Goal: Task Accomplishment & Management: Use online tool/utility

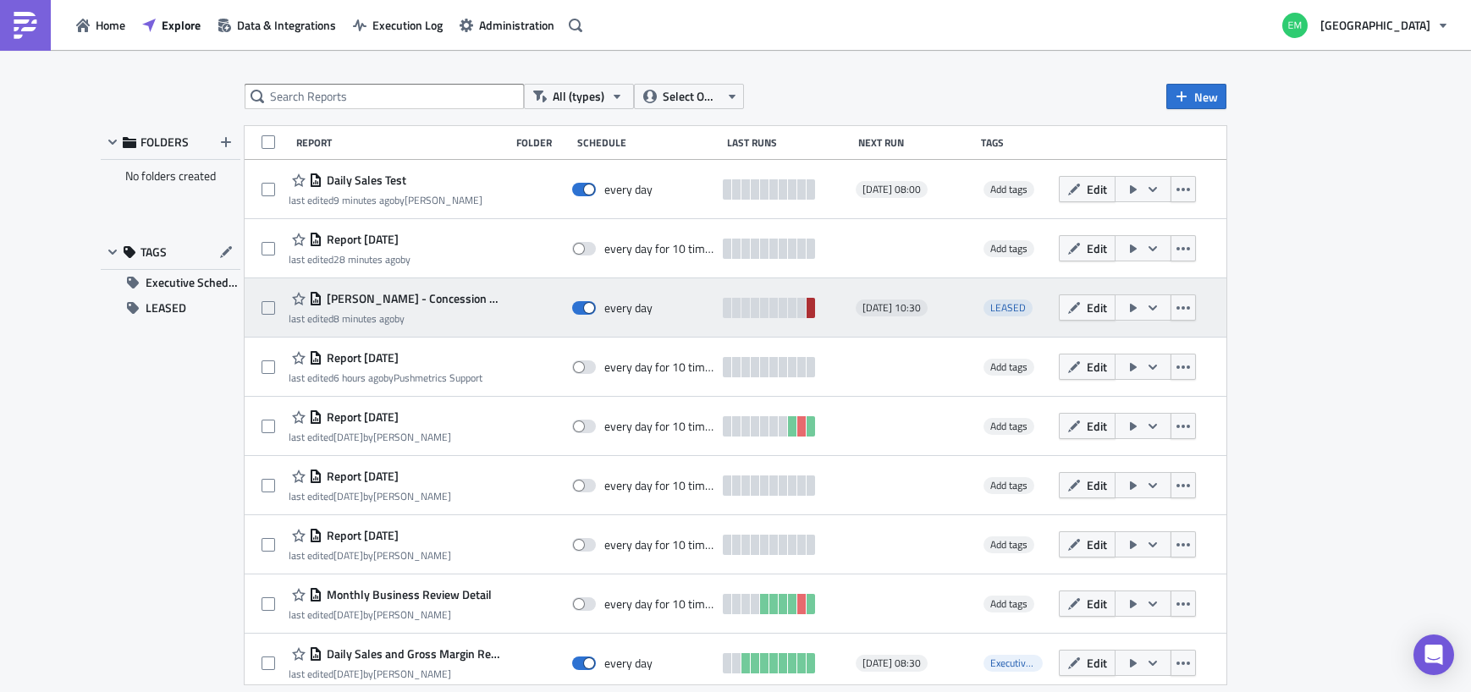
click at [811, 314] on link at bounding box center [810, 308] width 8 height 20
click at [1093, 306] on span "Edit" at bounding box center [1097, 308] width 20 height 18
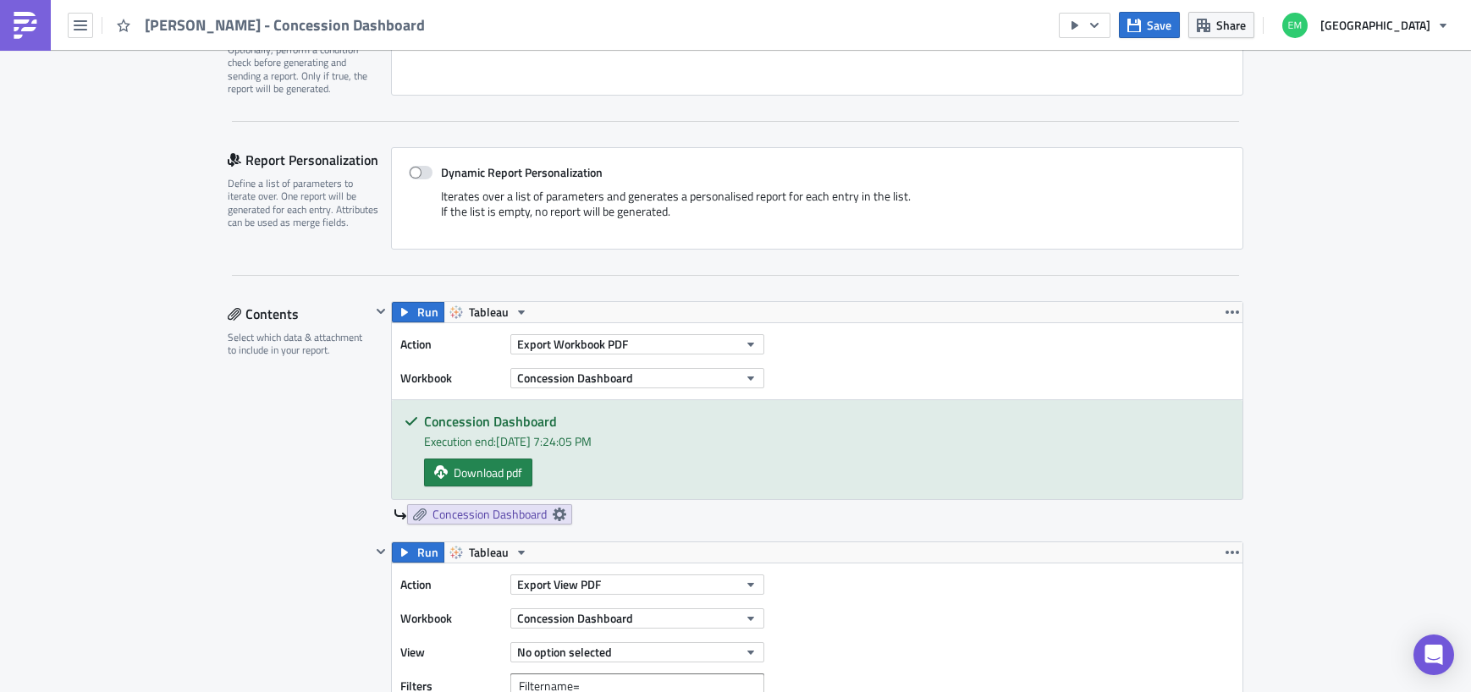
scroll to position [316, 0]
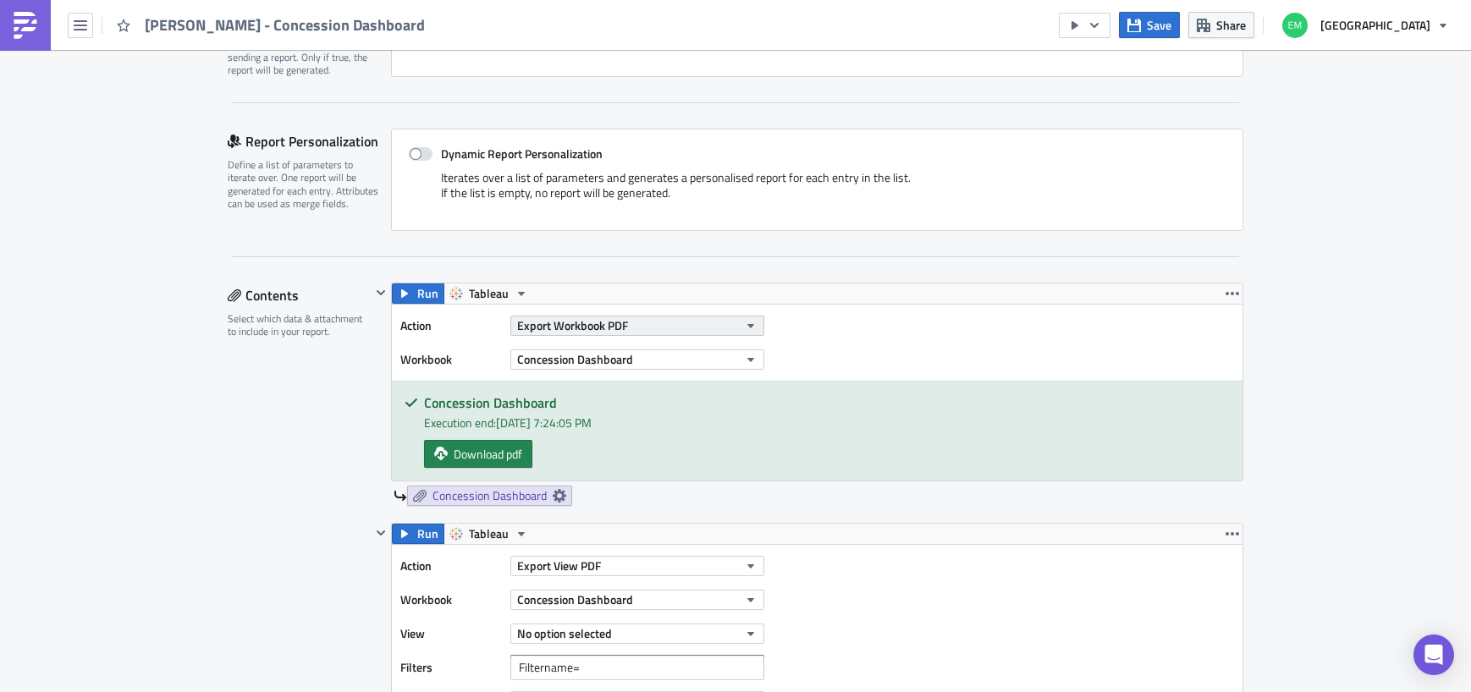
click at [714, 316] on button "Export Workbook PDF" at bounding box center [637, 326] width 254 height 20
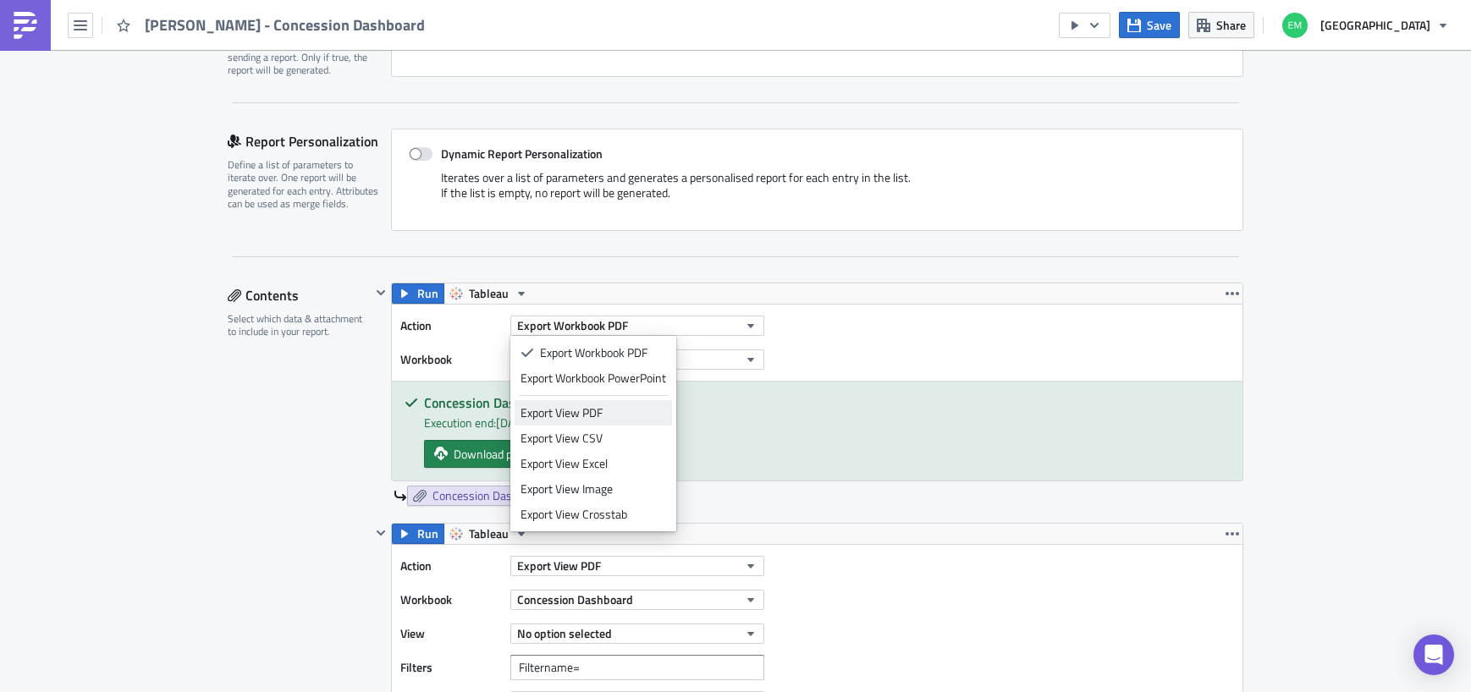
click at [597, 418] on div "Export View PDF" at bounding box center [593, 412] width 146 height 17
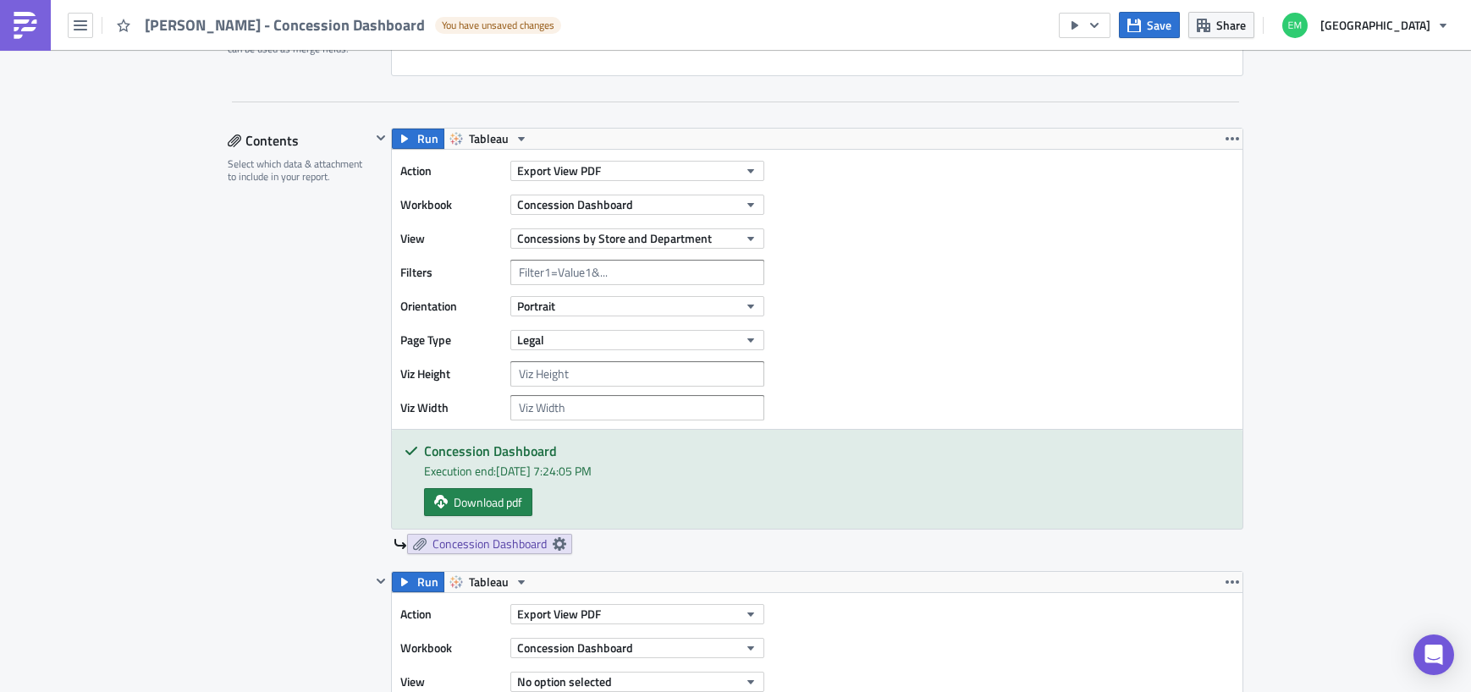
scroll to position [476, 0]
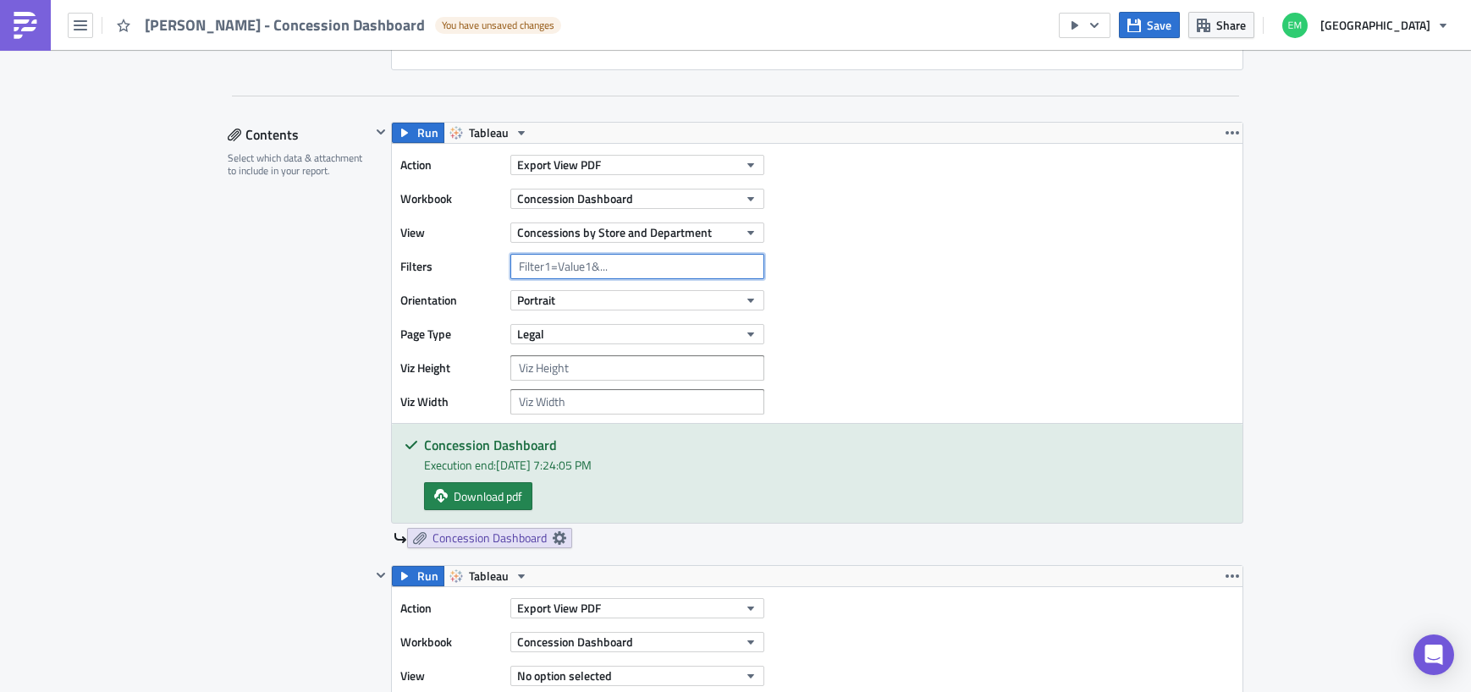
click at [566, 267] on input "text" at bounding box center [637, 266] width 254 height 25
click at [588, 300] on button "Portrait" at bounding box center [637, 300] width 254 height 20
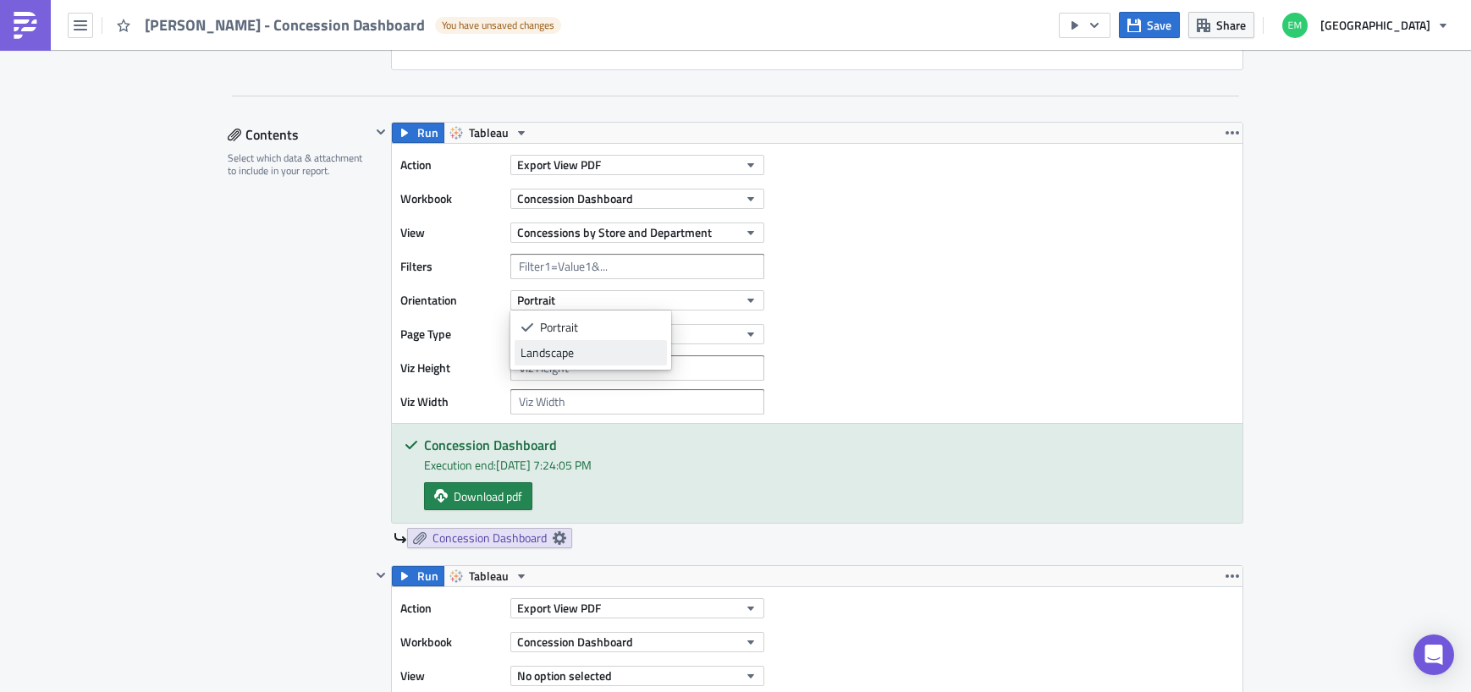
click at [579, 359] on div "Landscape" at bounding box center [590, 352] width 140 height 17
click at [883, 321] on div "Action Export View PDF Workbook Concession Dashboard View Concessions by Store …" at bounding box center [817, 283] width 850 height 279
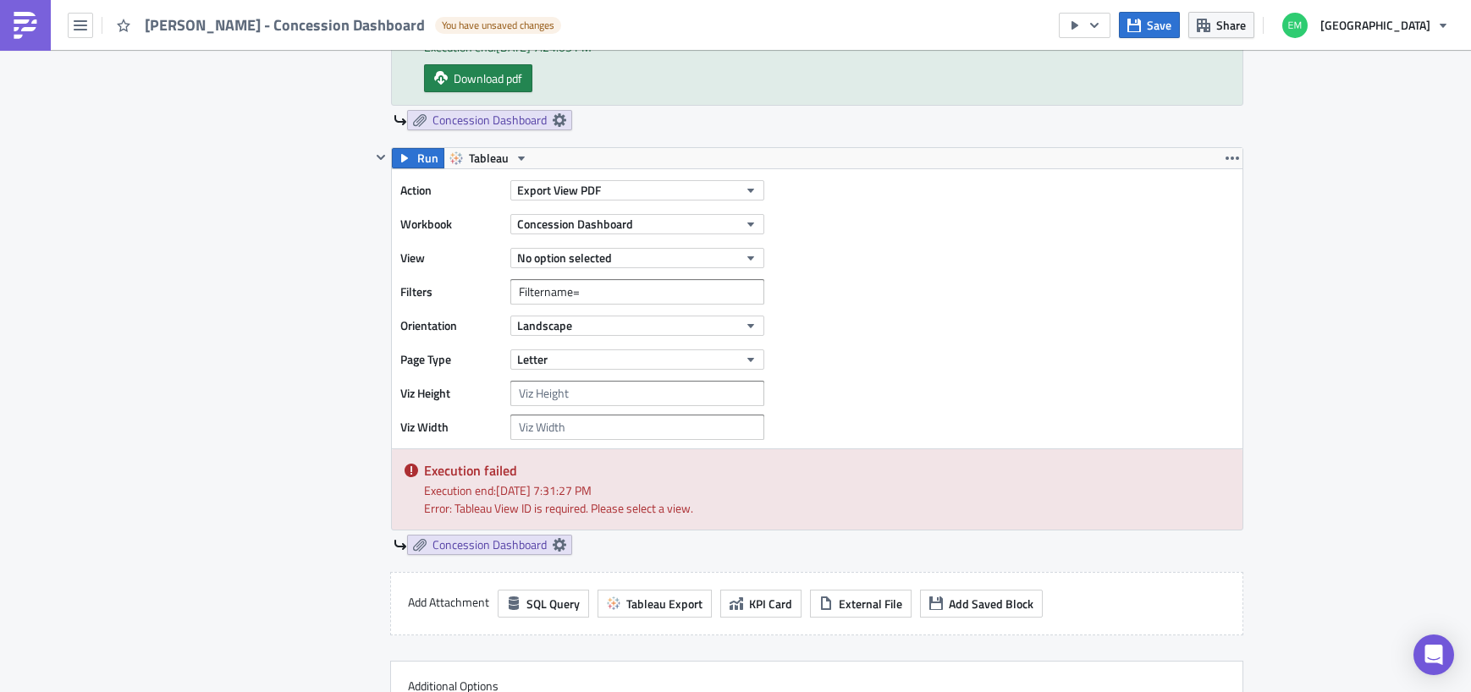
scroll to position [895, 0]
click at [1236, 158] on icon "button" at bounding box center [1232, 157] width 14 height 3
click at [1212, 259] on div "Remove" at bounding box center [1242, 257] width 113 height 17
checkbox input "false"
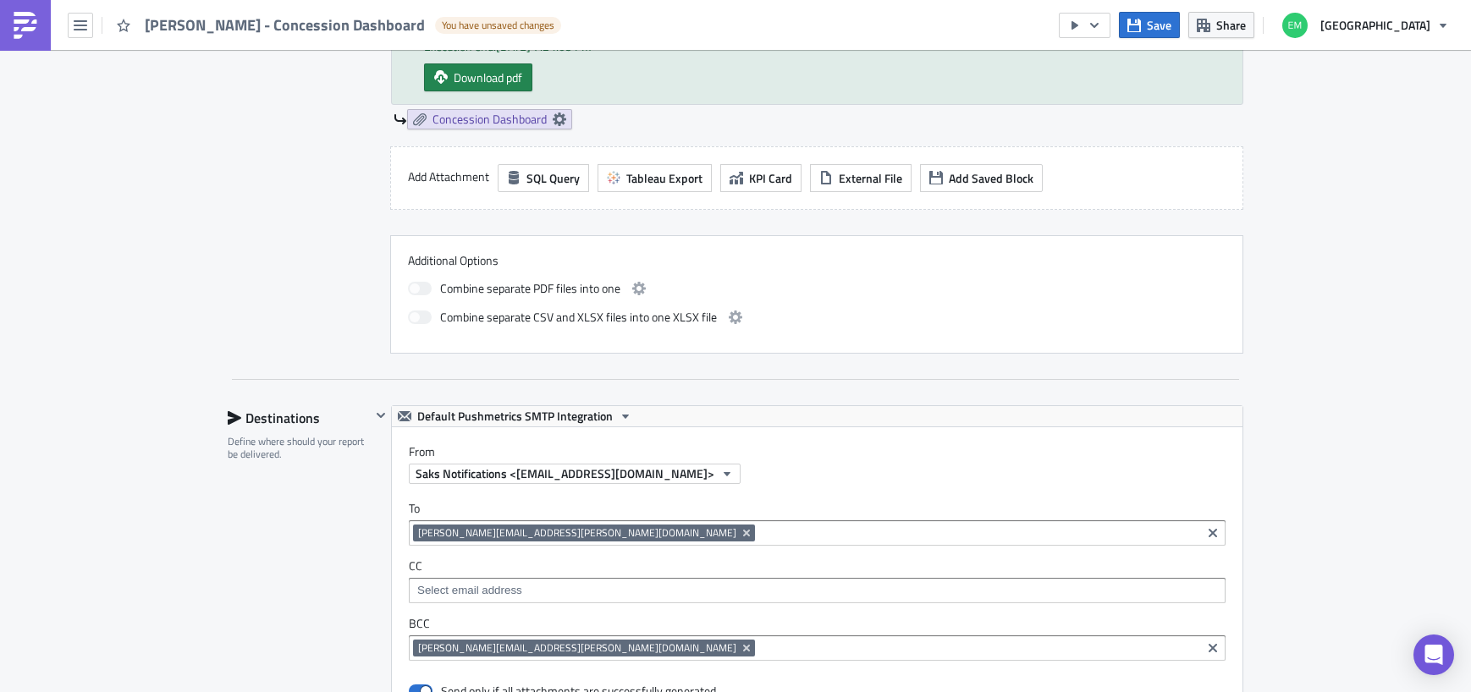
drag, startPoint x: 419, startPoint y: 289, endPoint x: 427, endPoint y: 289, distance: 8.5
click at [419, 289] on span at bounding box center [420, 289] width 24 height 14
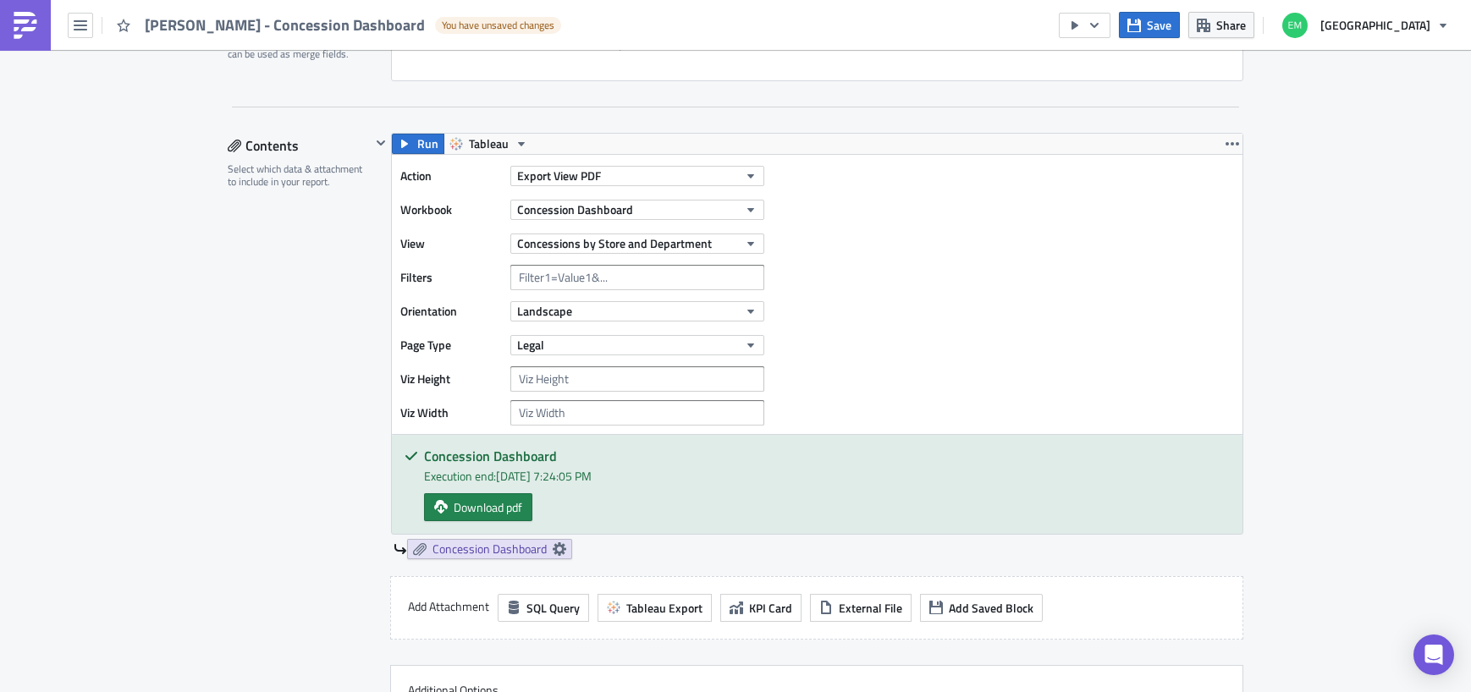
scroll to position [465, 0]
click at [614, 283] on input "text" at bounding box center [637, 278] width 254 height 25
type input "Department Number=474"
click at [952, 355] on div "Action Export View PDF Workbook Concession Dashboard View Concessions by Store …" at bounding box center [817, 295] width 850 height 279
click at [669, 345] on button "Legal" at bounding box center [637, 346] width 254 height 20
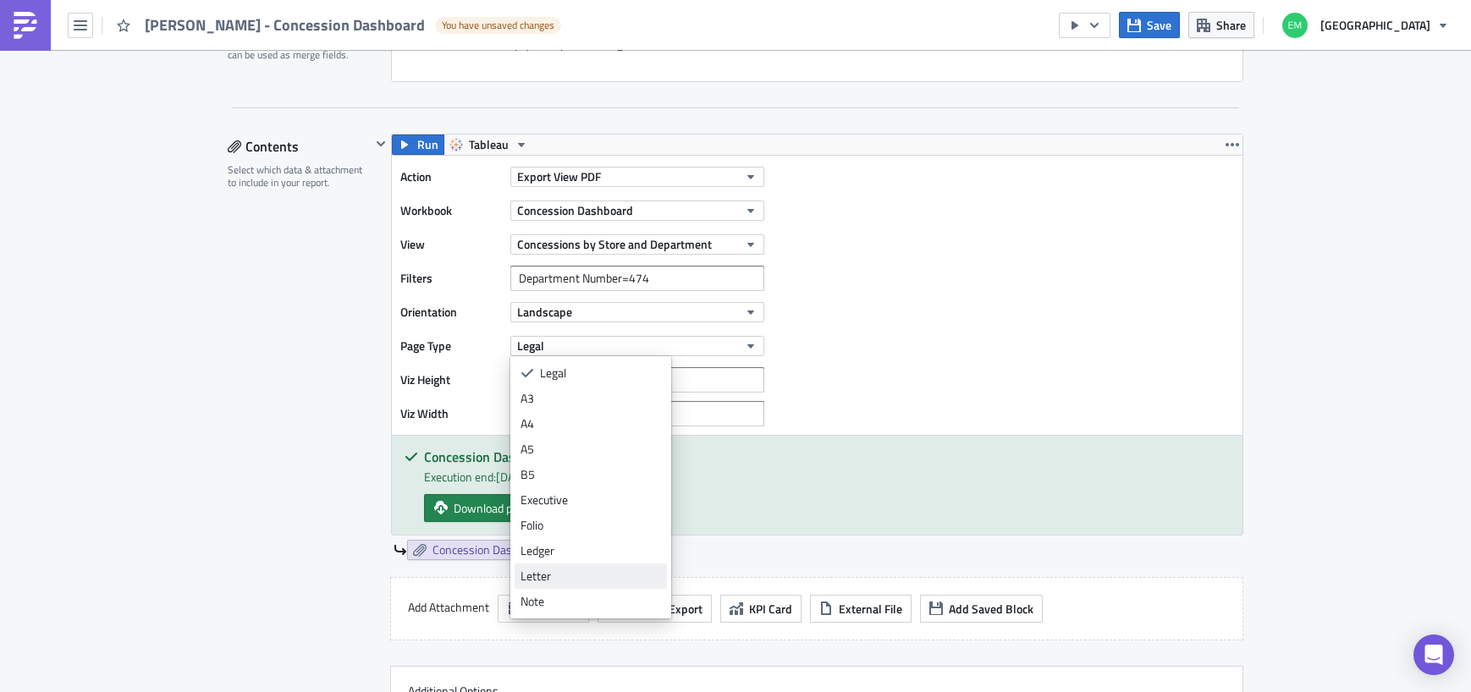
click at [574, 581] on div "Letter" at bounding box center [590, 576] width 140 height 17
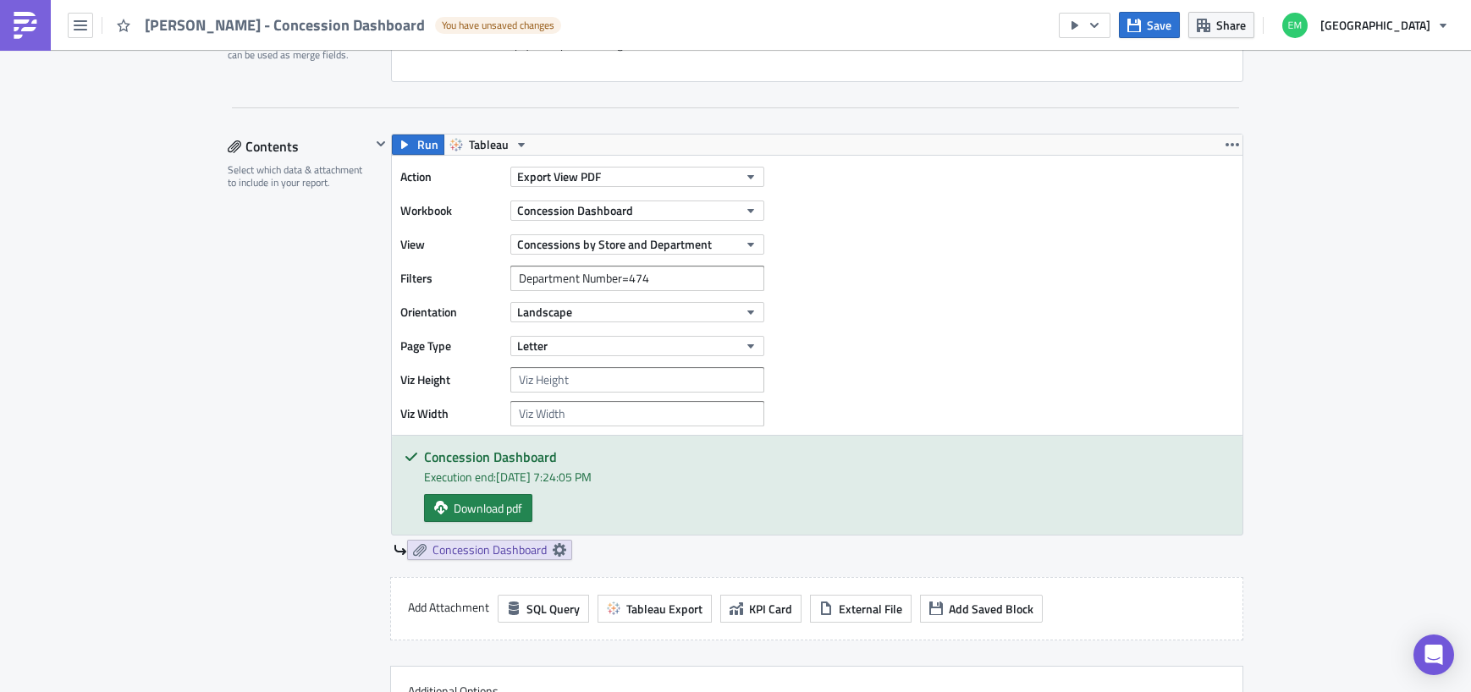
click at [937, 411] on div "Action Export View PDF Workbook Concession Dashboard View Concessions by Store …" at bounding box center [817, 295] width 850 height 279
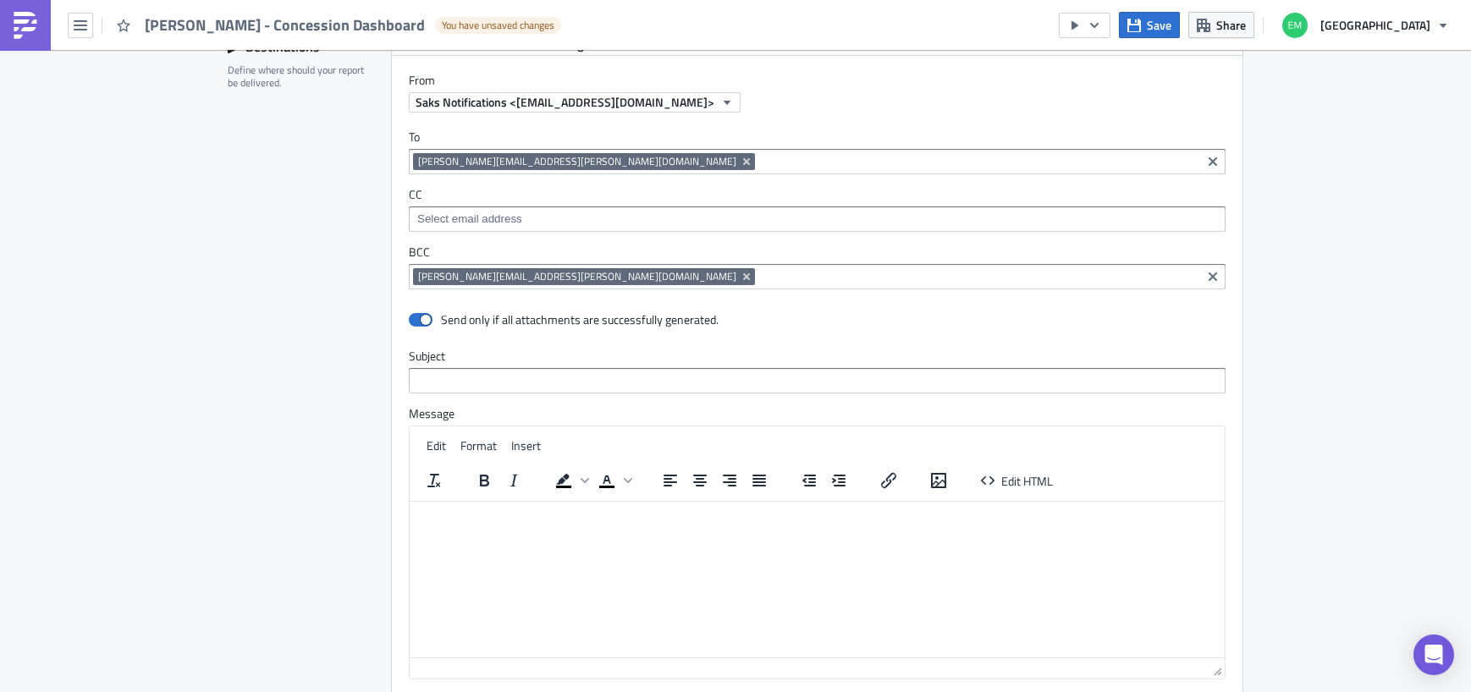
scroll to position [1665, 0]
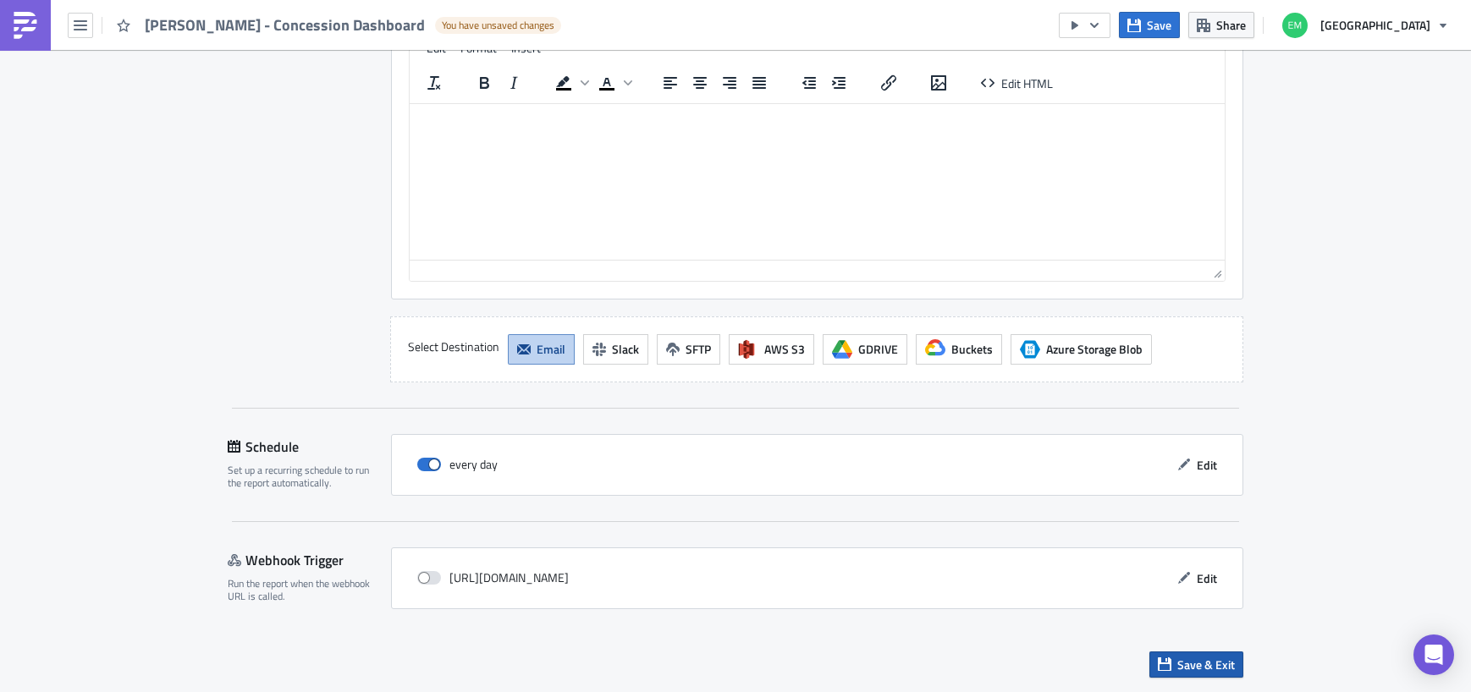
click at [1201, 667] on span "Save & Exit" at bounding box center [1206, 665] width 58 height 18
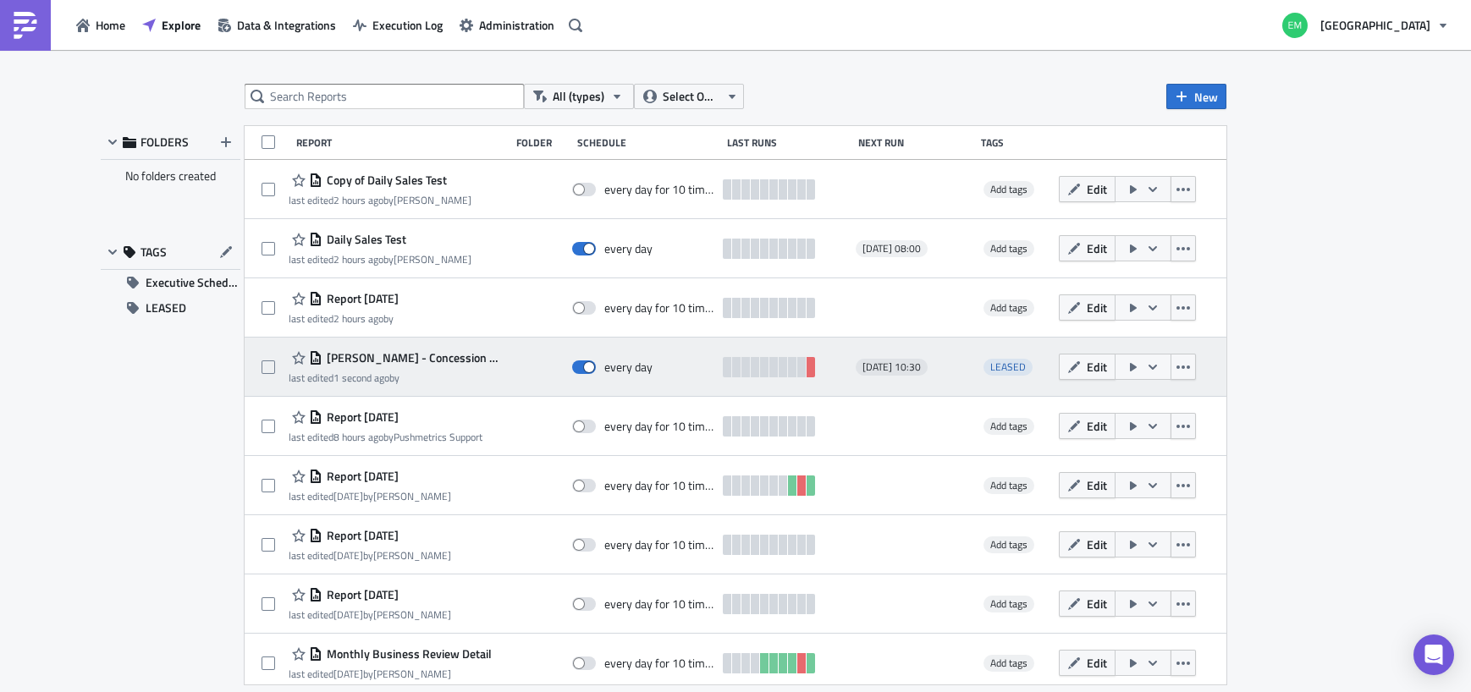
click at [1132, 369] on icon "button" at bounding box center [1133, 367] width 14 height 14
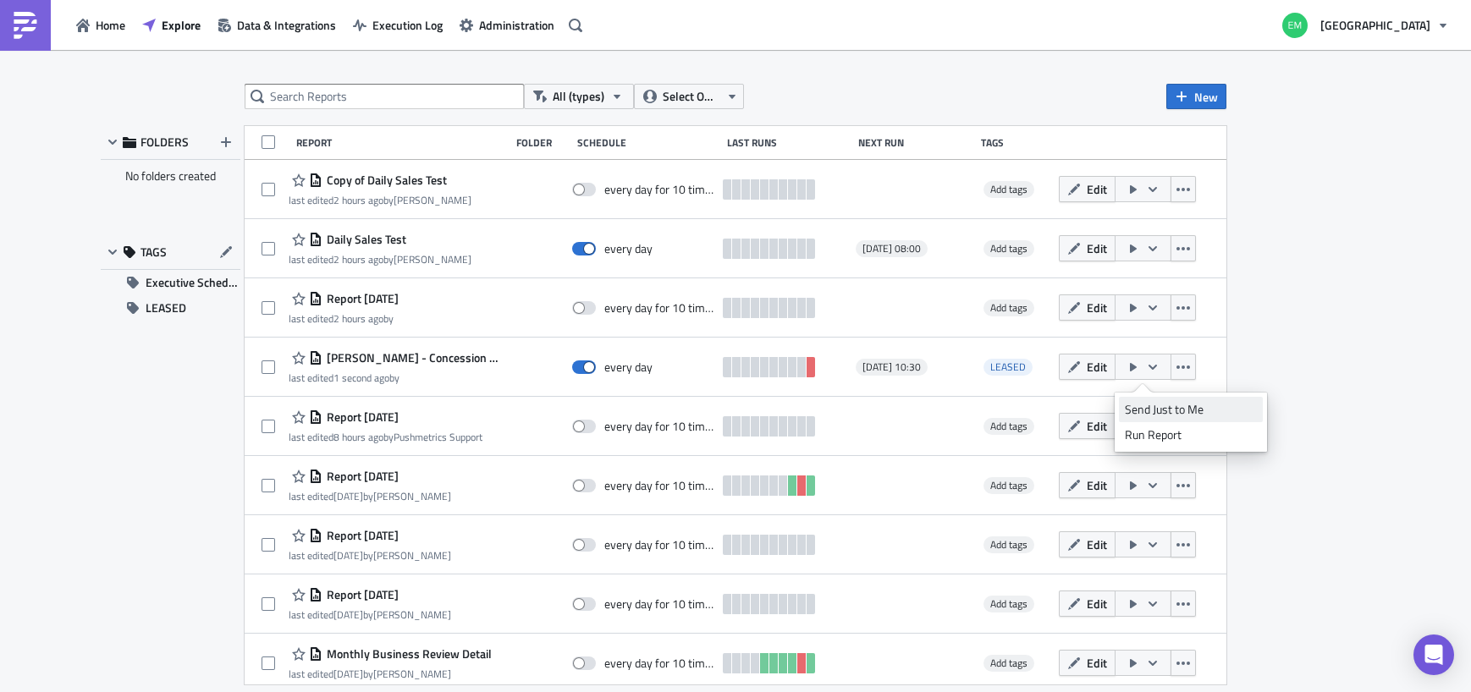
click at [1151, 408] on div "Send Just to Me" at bounding box center [1191, 409] width 132 height 17
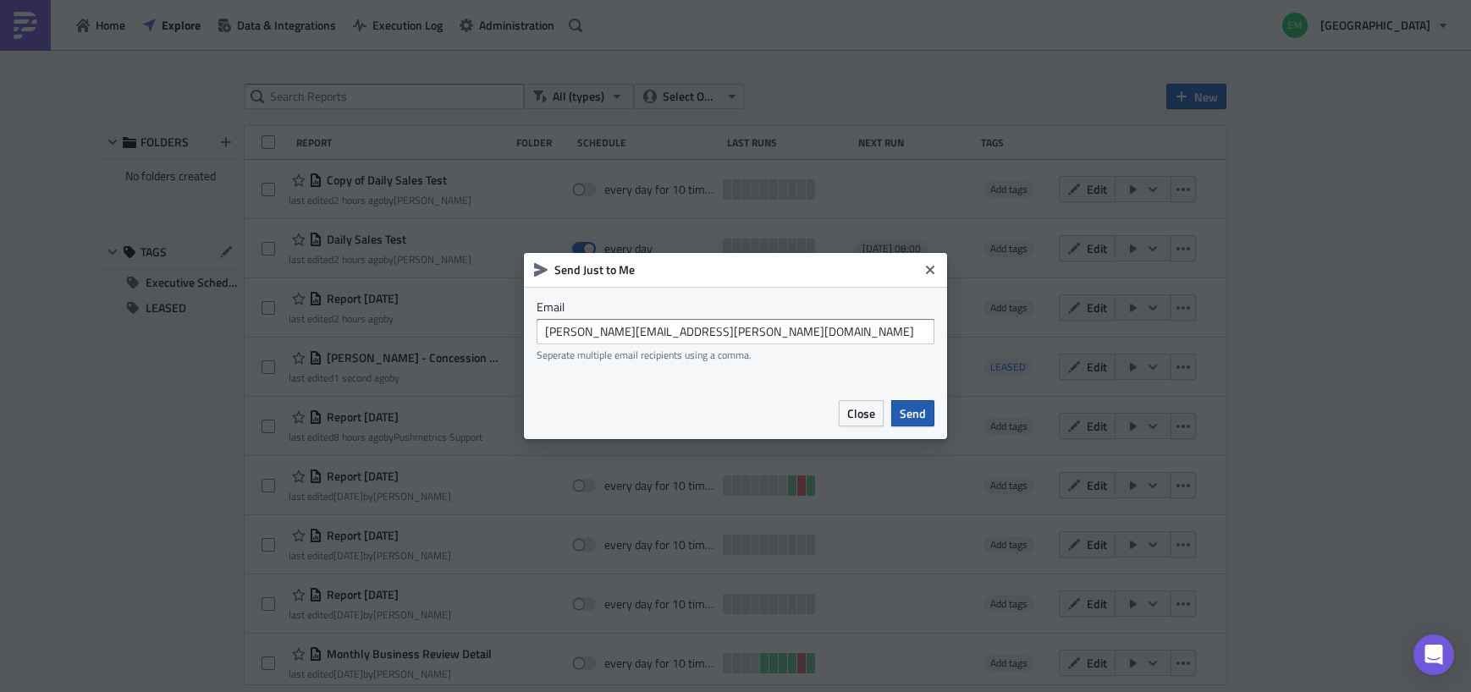
click at [918, 410] on span "Send" at bounding box center [913, 413] width 26 height 18
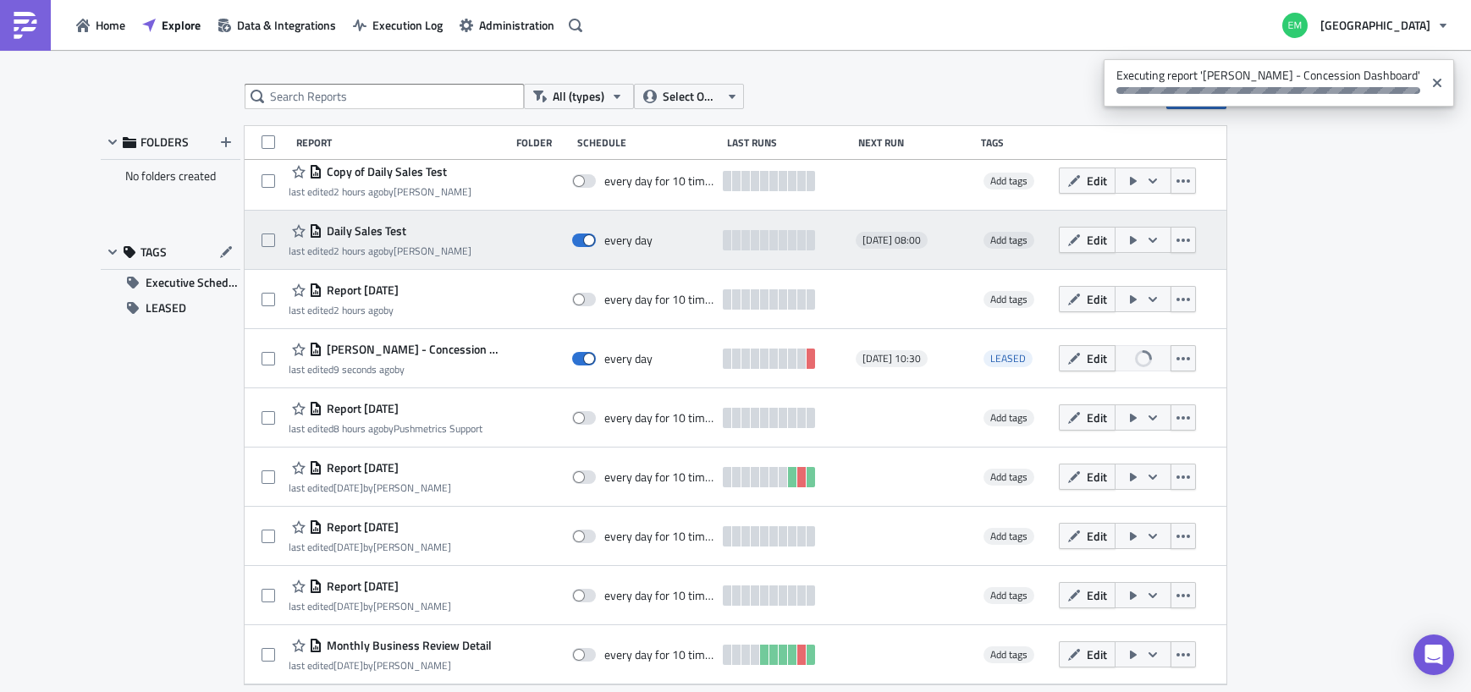
scroll to position [7, 0]
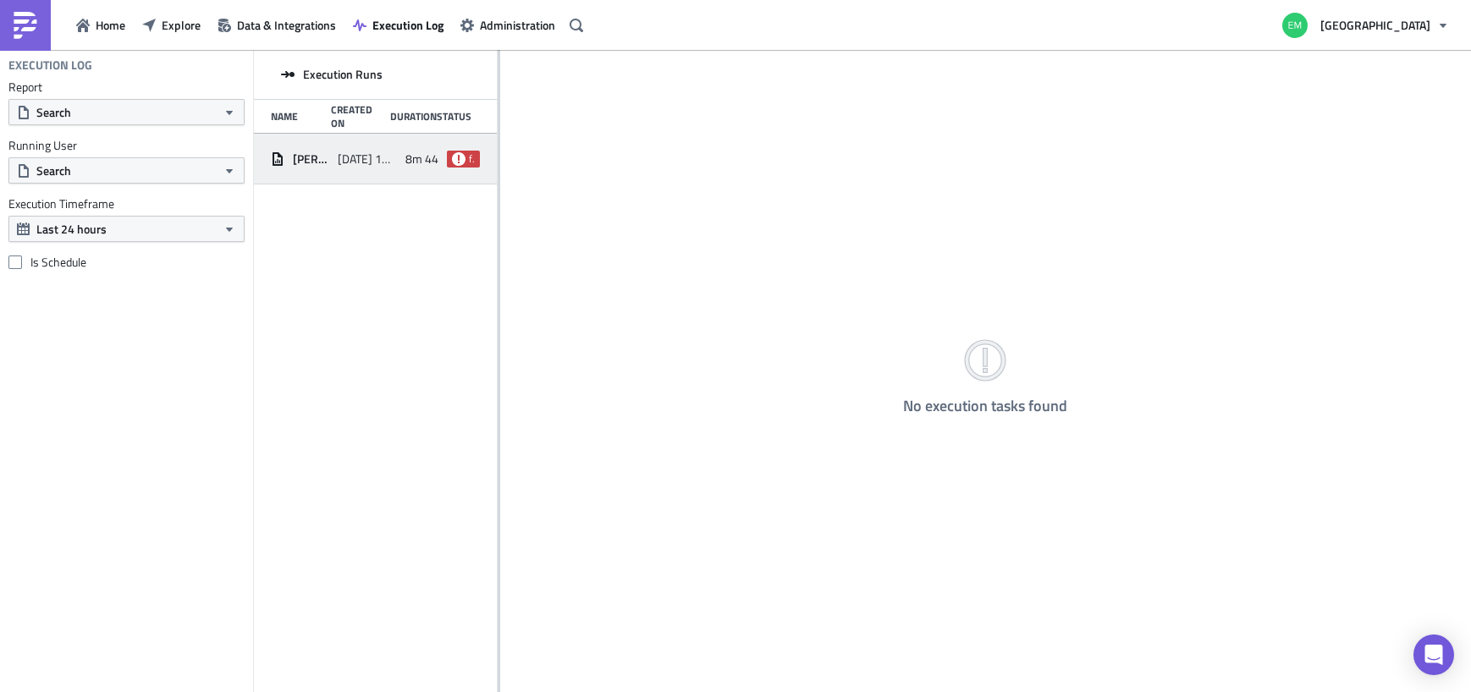
click at [471, 158] on span "failed" at bounding box center [472, 159] width 6 height 14
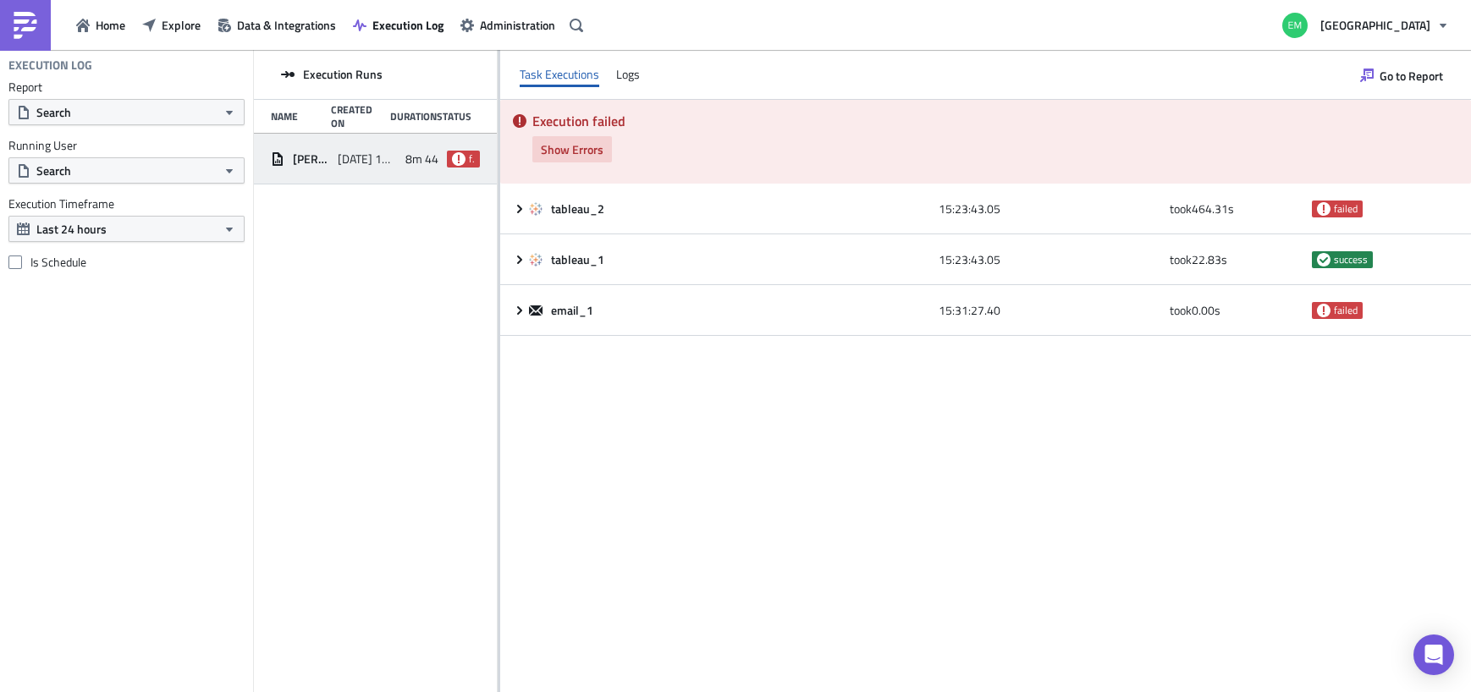
click at [597, 148] on span "Show Errors" at bounding box center [572, 149] width 63 height 18
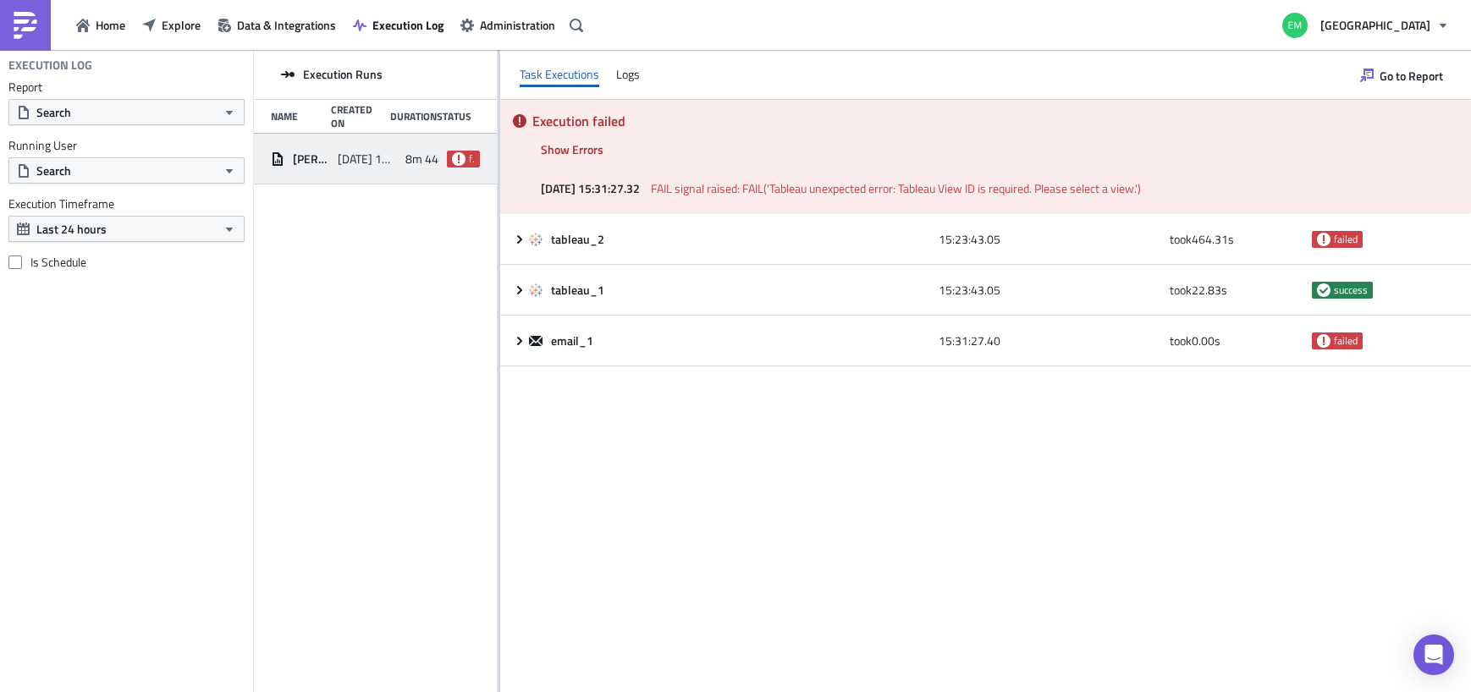
click at [1112, 190] on span "FAIL signal raised: FAIL('Tableau unexpected error: Tableau View ID is required…" at bounding box center [896, 188] width 490 height 18
